Goal: Task Accomplishment & Management: Complete application form

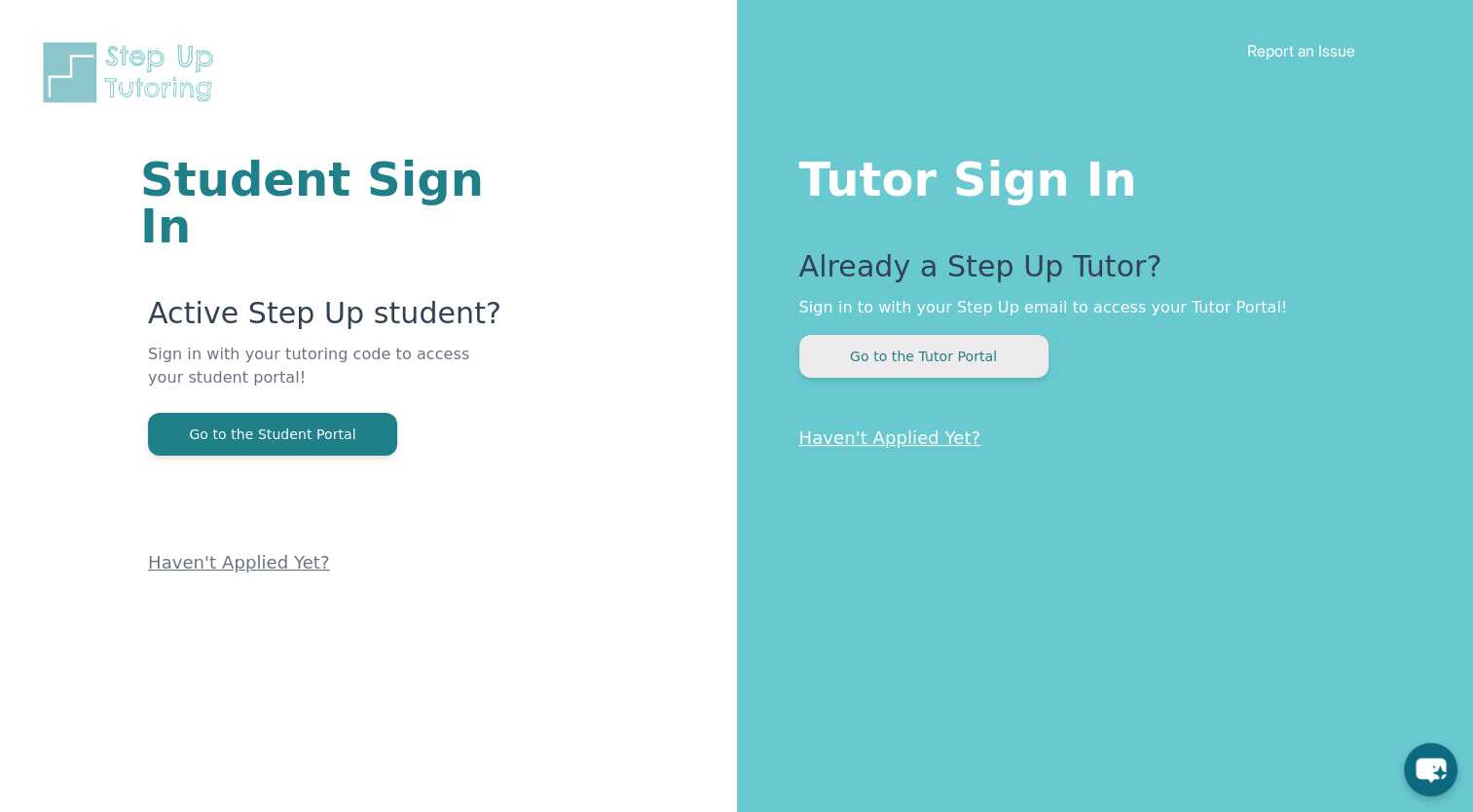
click at [950, 348] on button "Go to the Tutor Portal" at bounding box center [924, 356] width 249 height 43
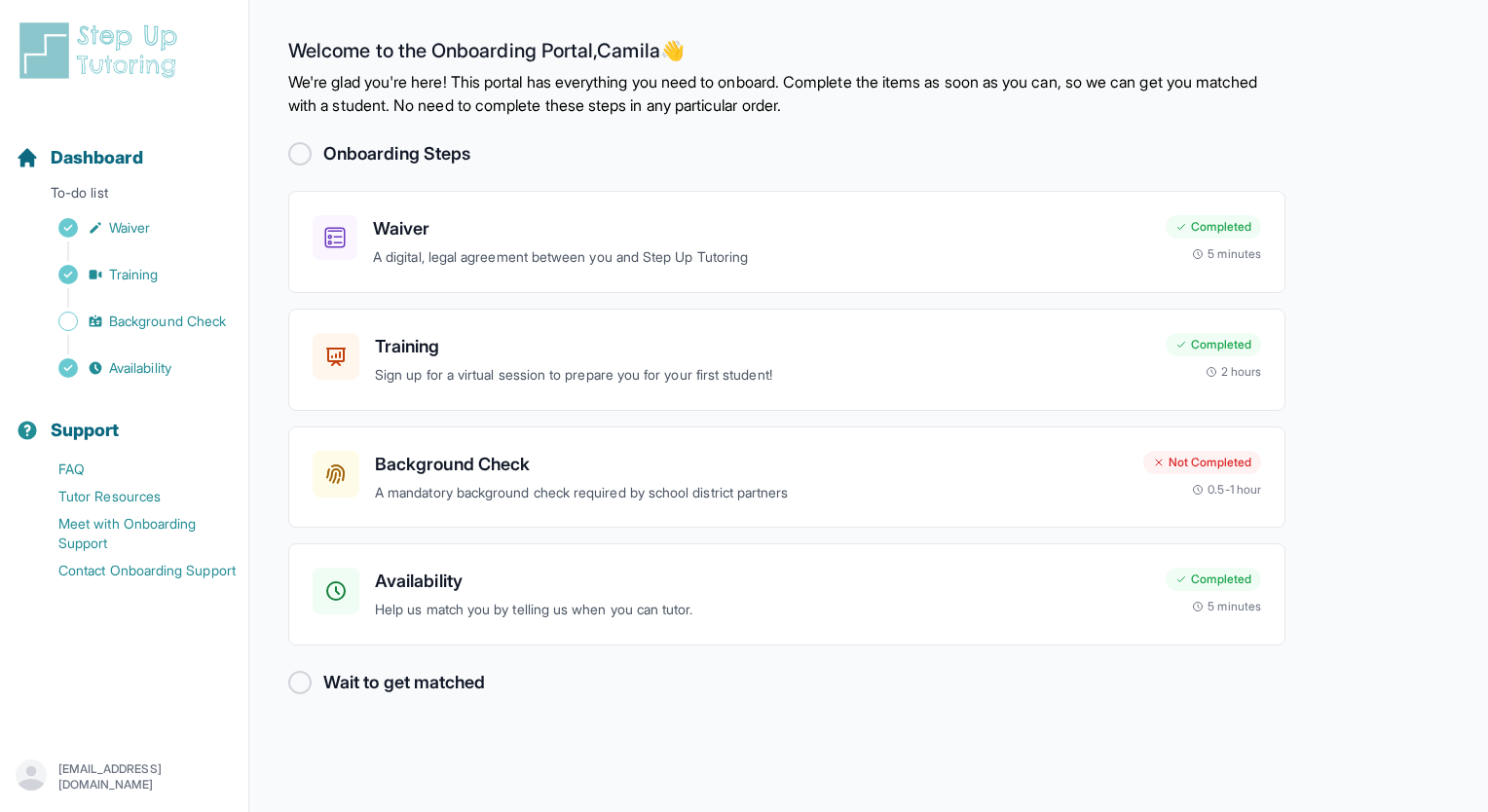
click at [137, 773] on p "[EMAIL_ADDRESS][DOMAIN_NAME]" at bounding box center [145, 777] width 174 height 31
click at [732, 133] on main "Welcome to the Onboarding Portal, [PERSON_NAME] 👋 We're glad you're here! This …" at bounding box center [869, 406] width 1239 height 812
